Goal: Task Accomplishment & Management: Complete application form

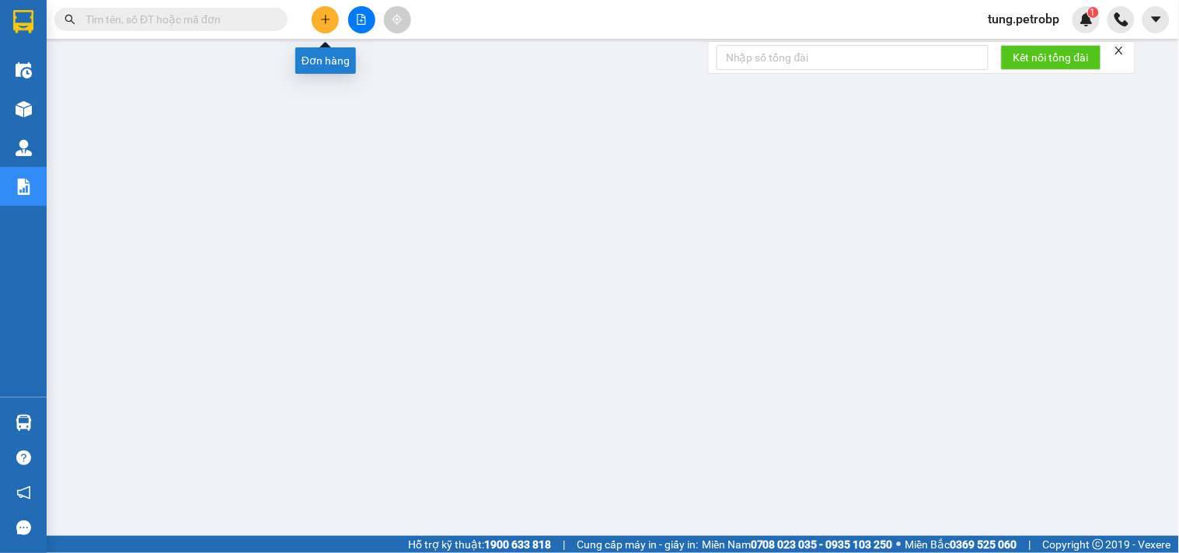
click at [326, 18] on icon "plus" at bounding box center [325, 19] width 11 height 11
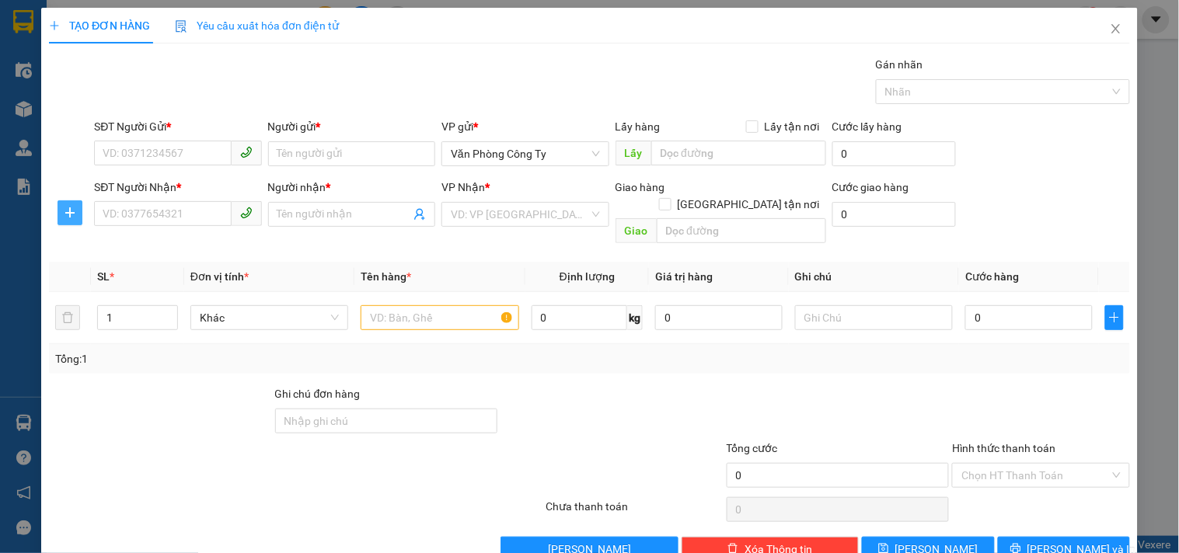
click at [67, 218] on icon "plus" at bounding box center [70, 213] width 12 height 12
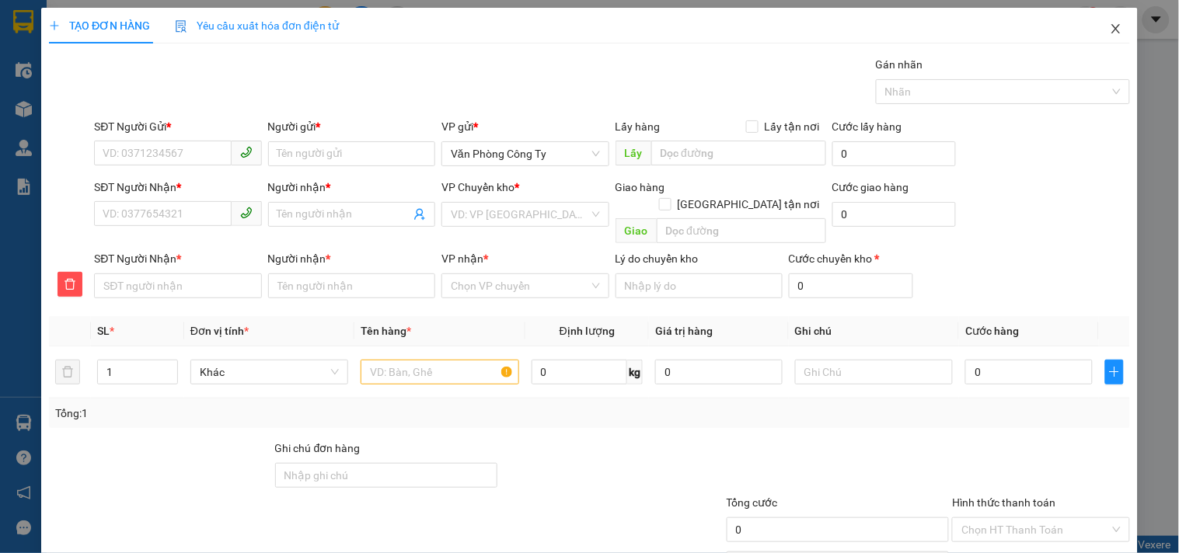
drag, startPoint x: 1105, startPoint y: 25, endPoint x: 861, endPoint y: 54, distance: 245.8
click at [1110, 25] on icon "close" at bounding box center [1116, 29] width 12 height 12
